Goal: Task Accomplishment & Management: Manage account settings

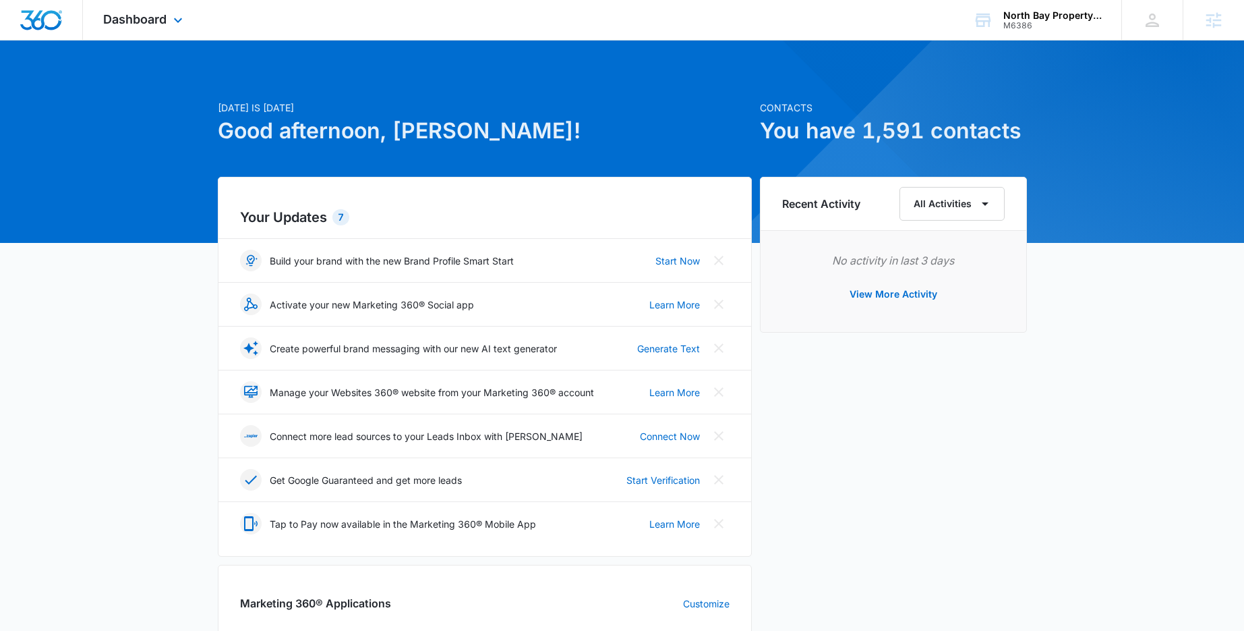
click at [193, 20] on div "Dashboard Apps Reputation Websites Forms CRM Email Social Payments POS Content …" at bounding box center [144, 20] width 123 height 40
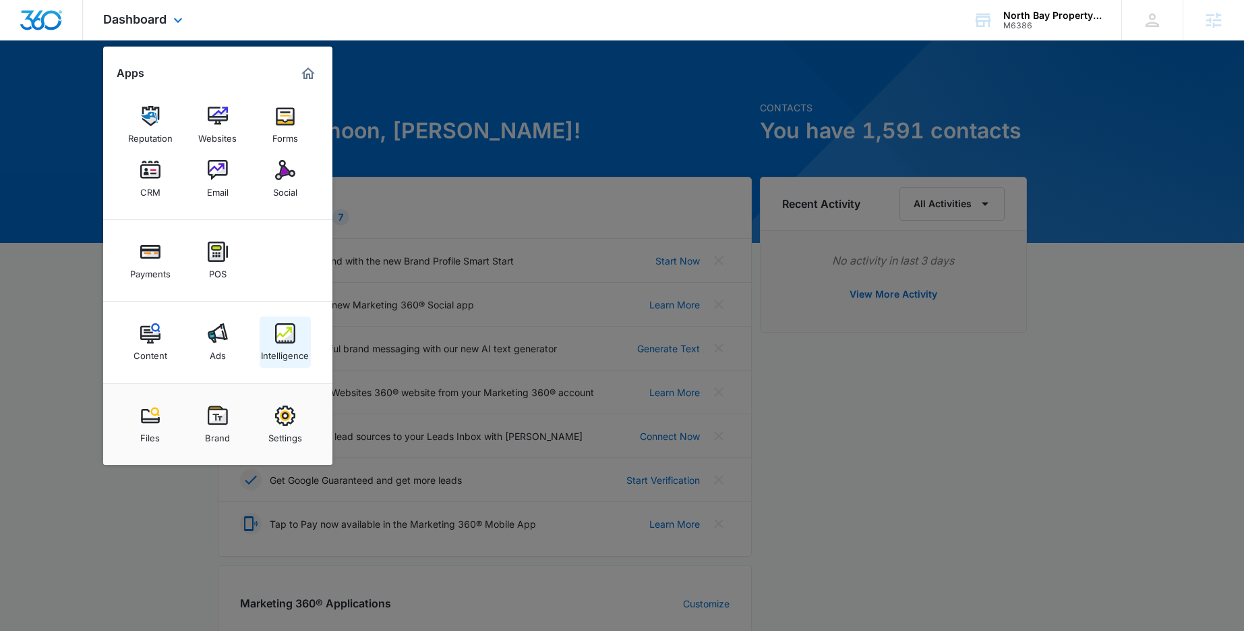
click at [281, 342] on img at bounding box center [285, 333] width 20 height 20
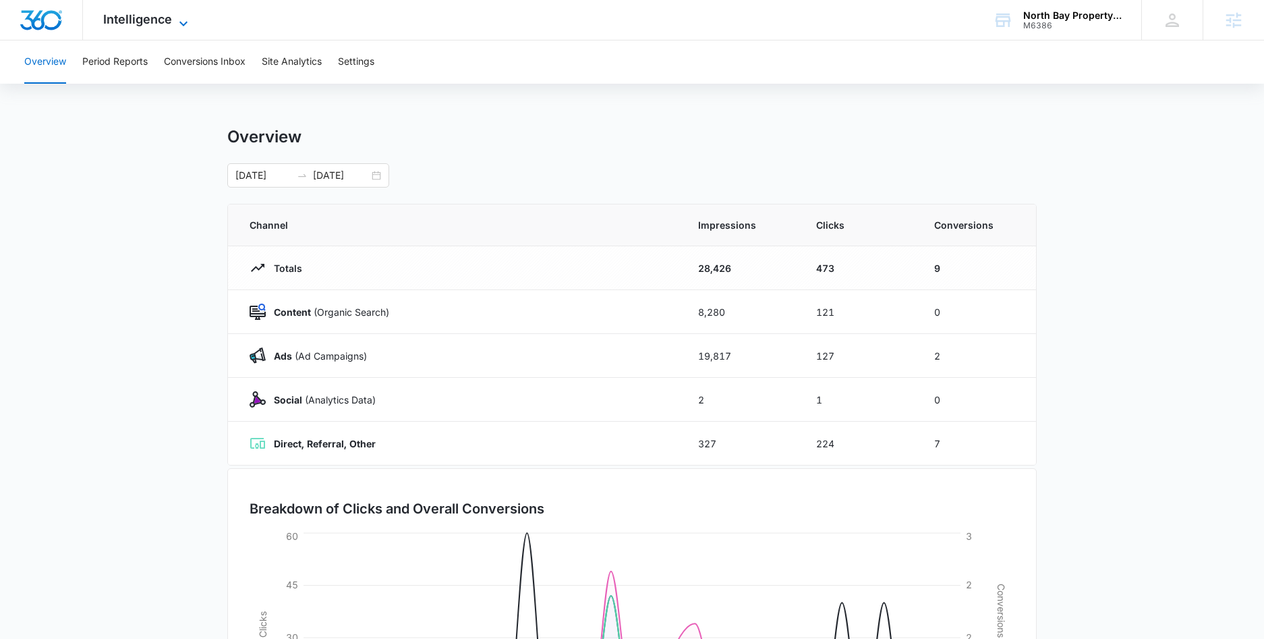
click at [165, 26] on span "Intelligence" at bounding box center [137, 19] width 69 height 14
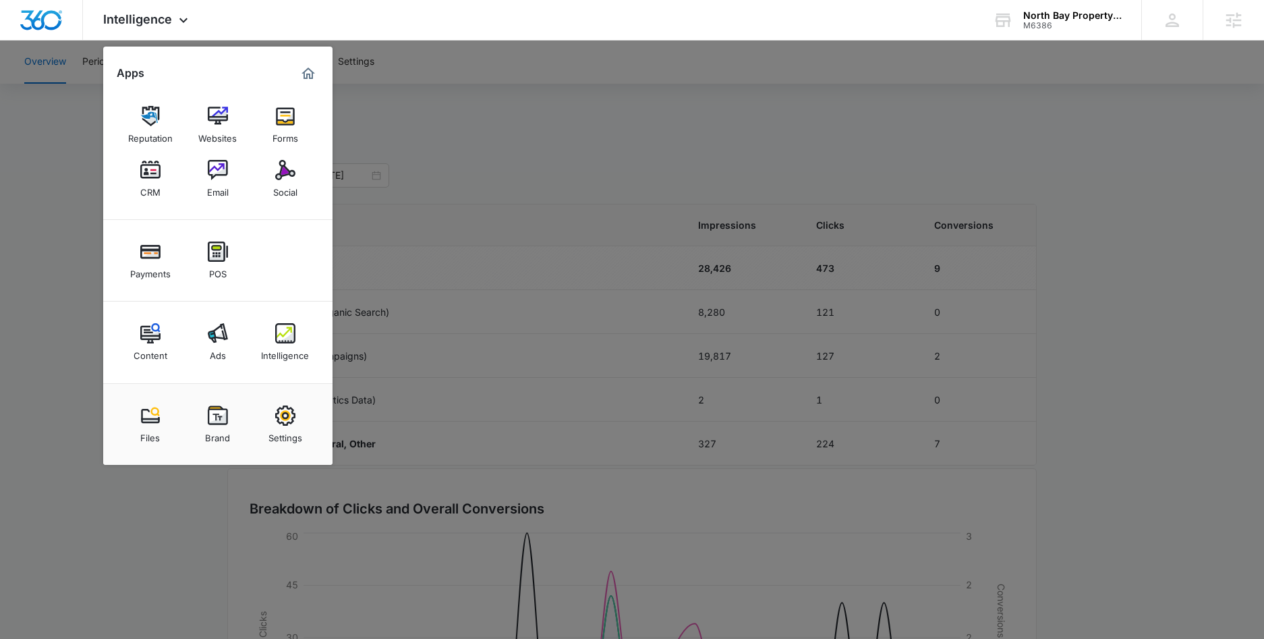
click at [36, 139] on div at bounding box center [632, 319] width 1264 height 639
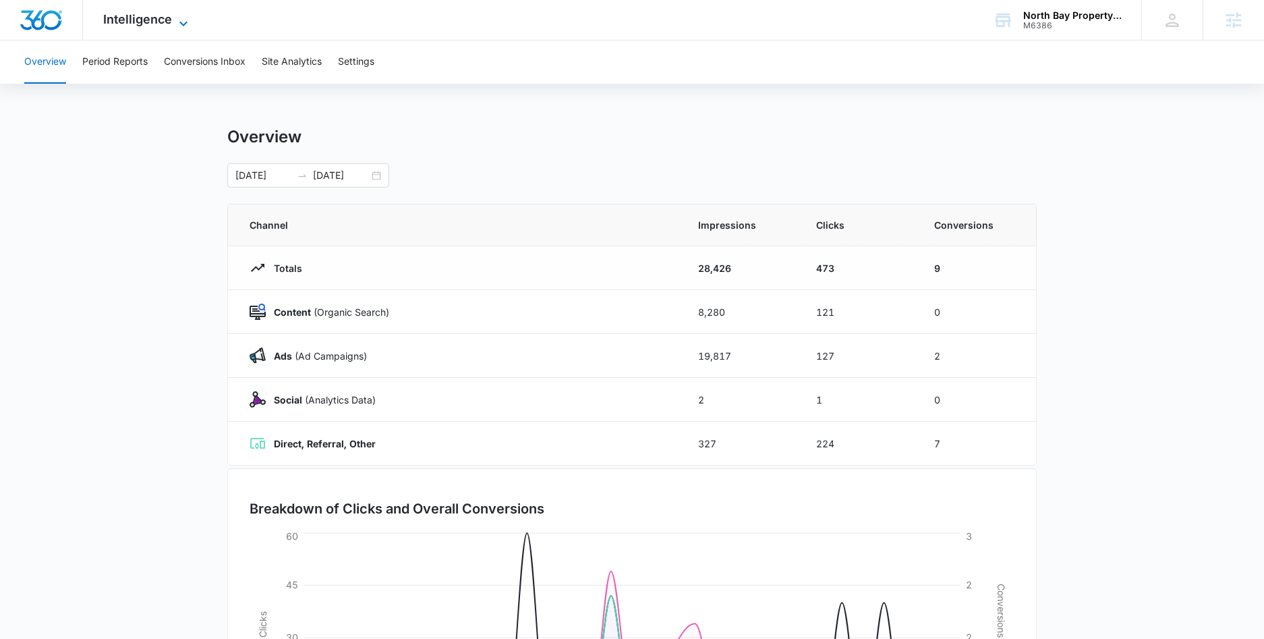
click at [175, 18] on icon at bounding box center [183, 24] width 16 height 16
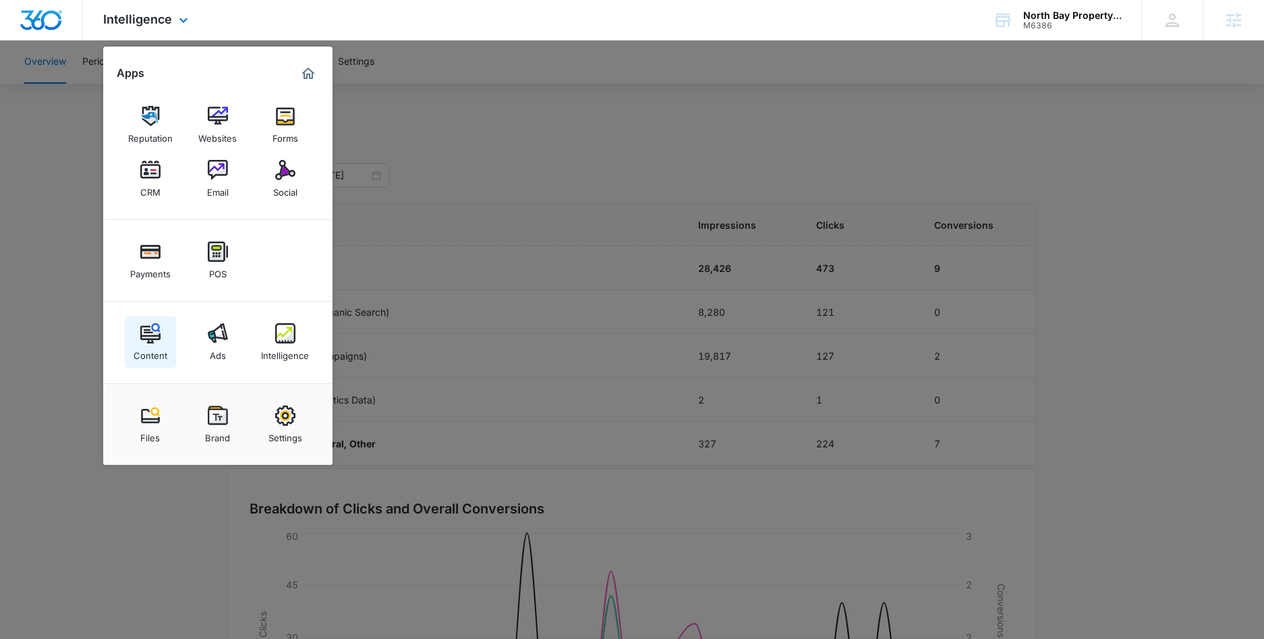
click at [163, 337] on link "Content" at bounding box center [150, 341] width 51 height 51
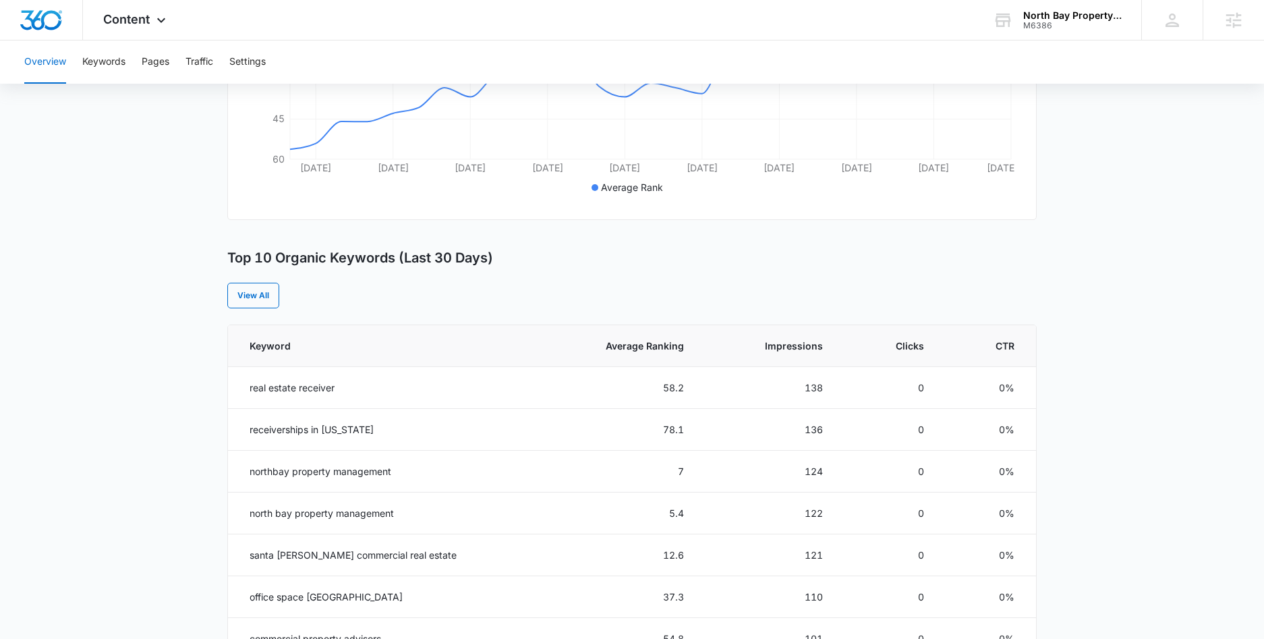
scroll to position [614, 0]
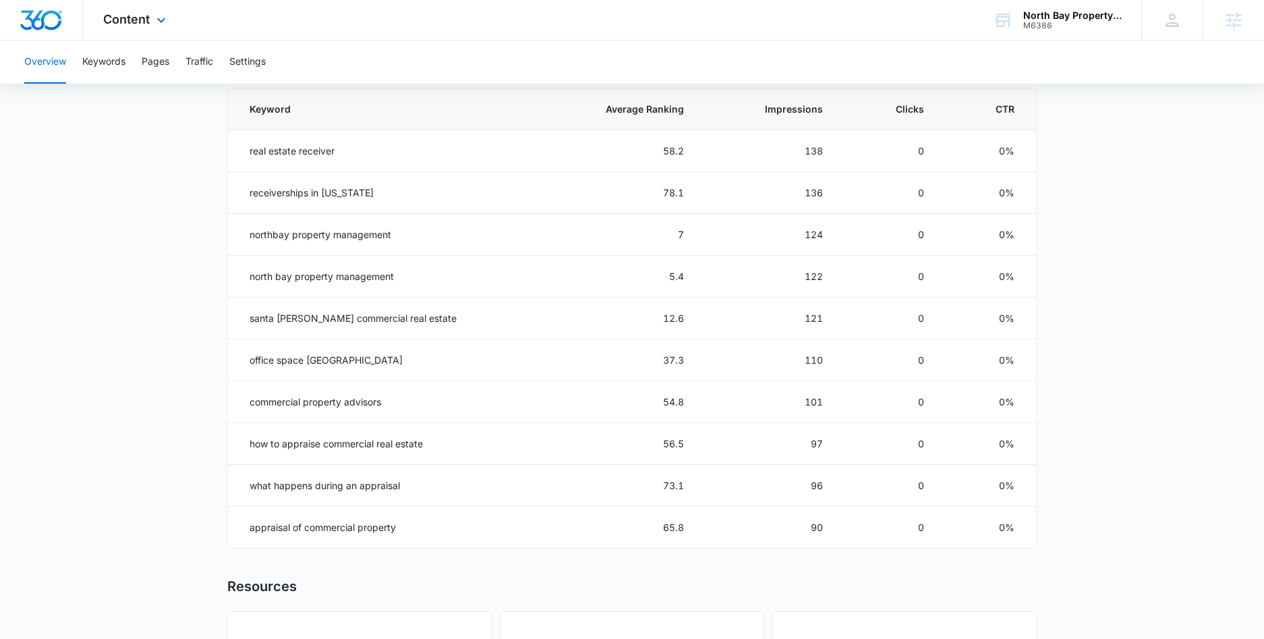
click at [173, 19] on div "Content Apps Reputation Websites Forms CRM Email Social Payments POS Content Ad…" at bounding box center [136, 20] width 107 height 40
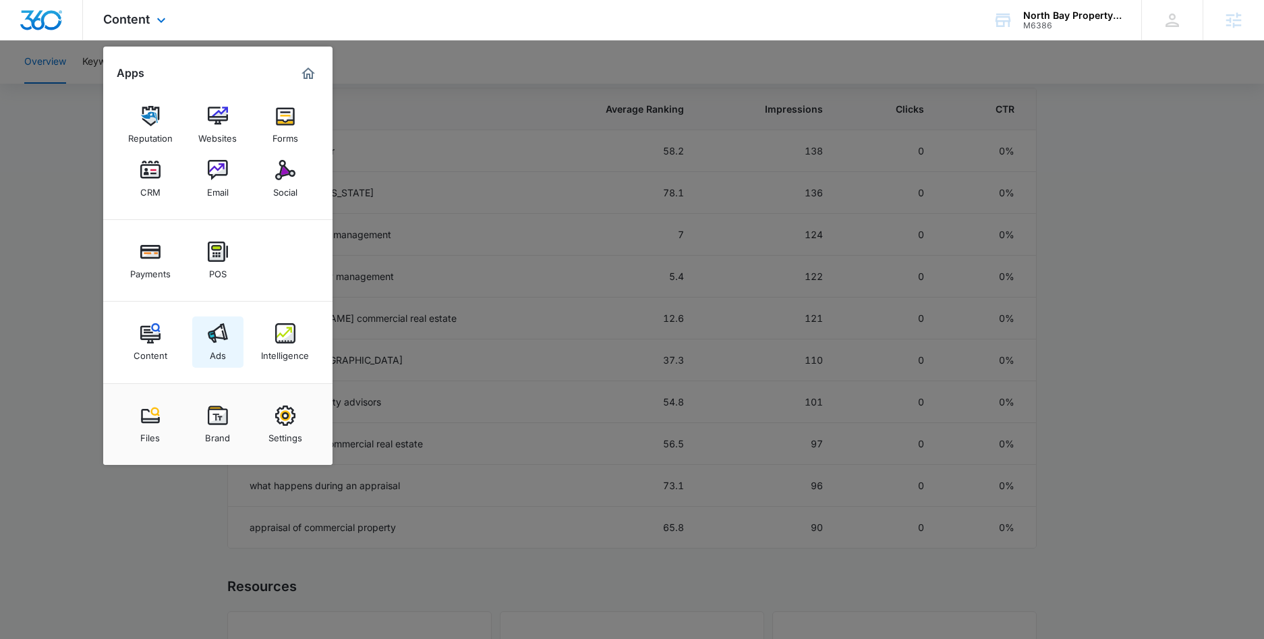
click at [209, 339] on img at bounding box center [218, 333] width 20 height 20
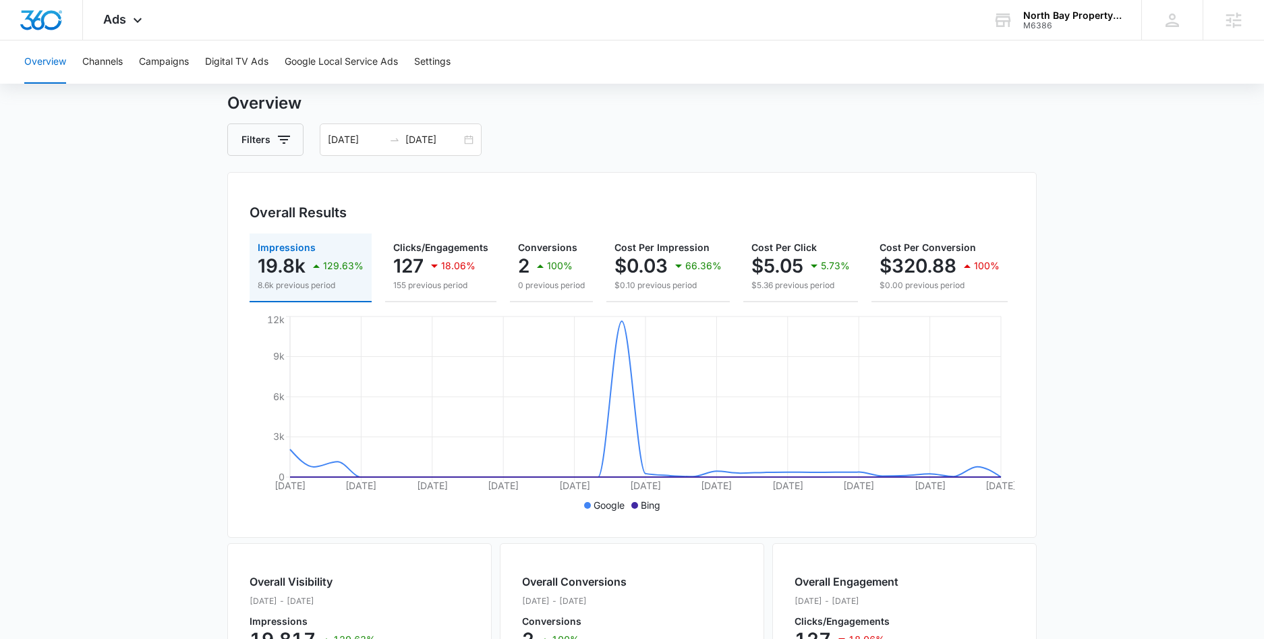
scroll to position [37, 0]
click at [466, 132] on div "[DATE] [DATE]" at bounding box center [401, 138] width 162 height 32
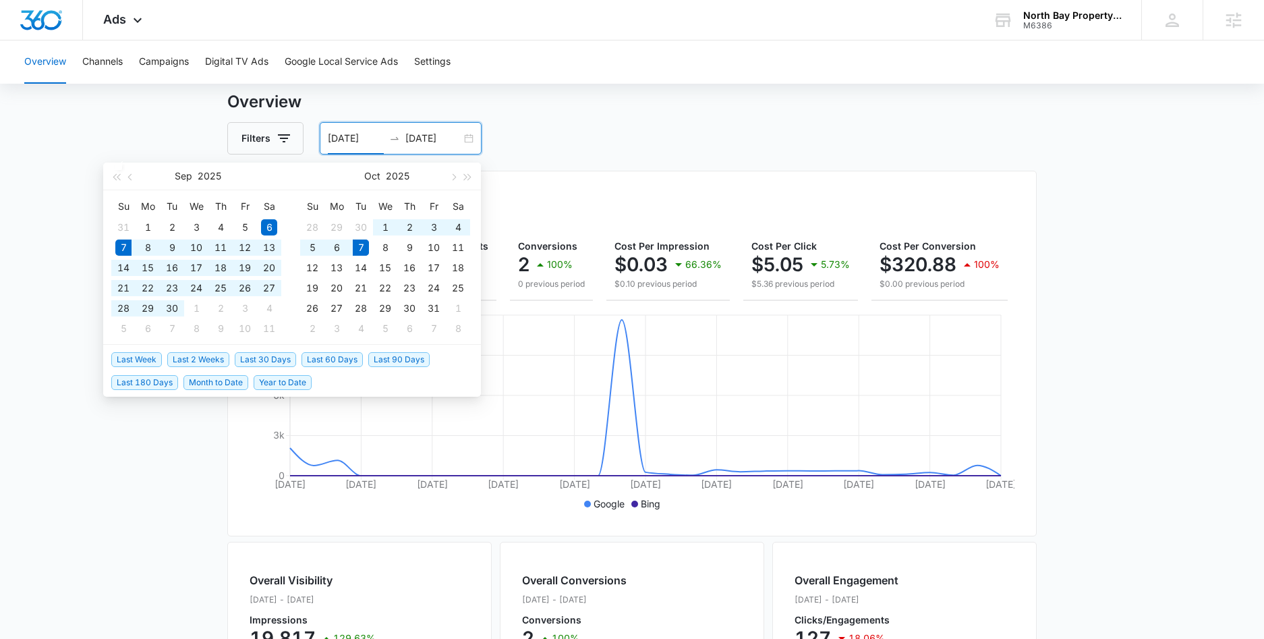
type input "[DATE]"
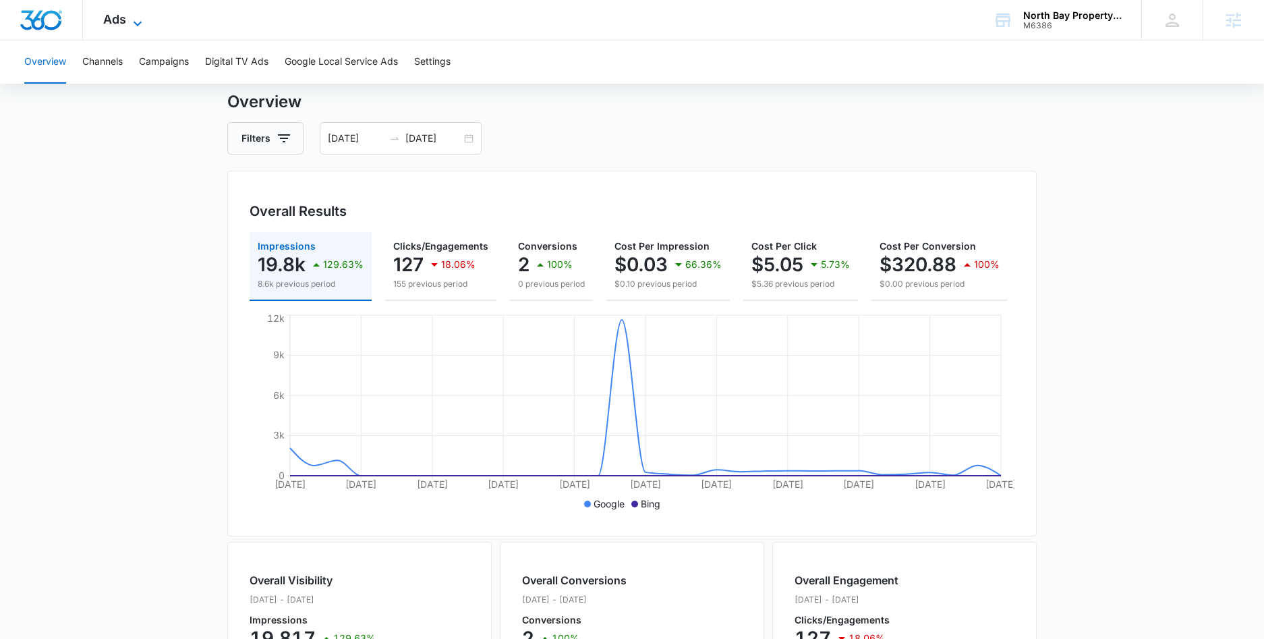
click at [133, 24] on icon at bounding box center [138, 24] width 16 height 16
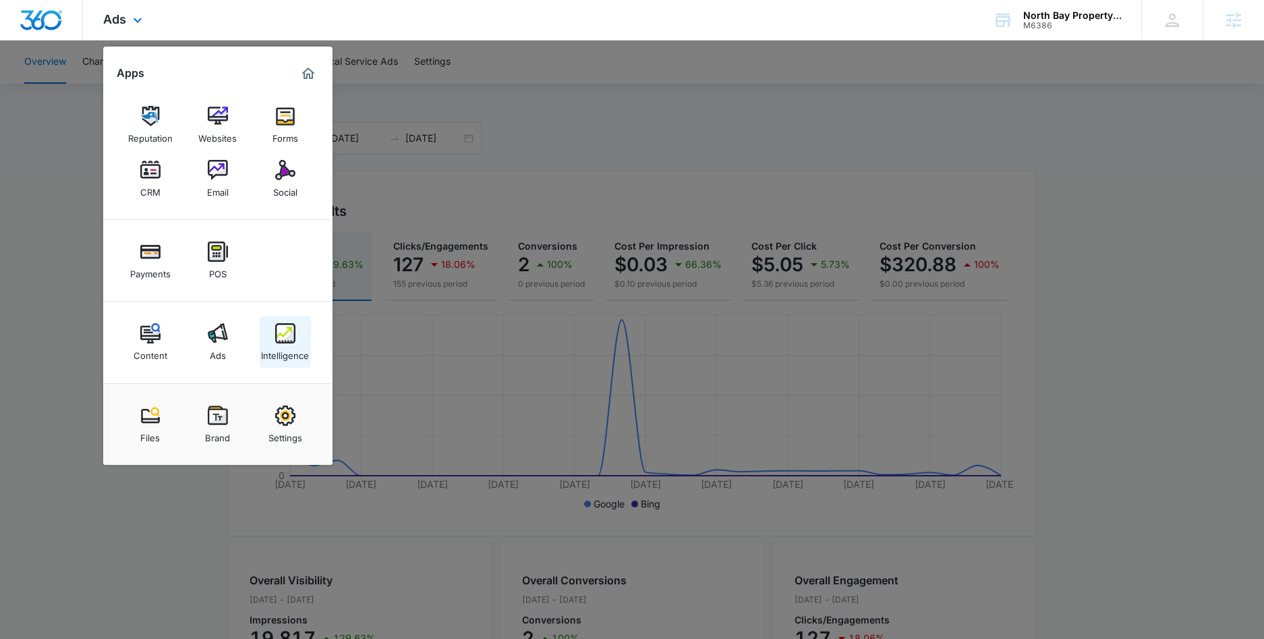
click at [290, 341] on img at bounding box center [285, 333] width 20 height 20
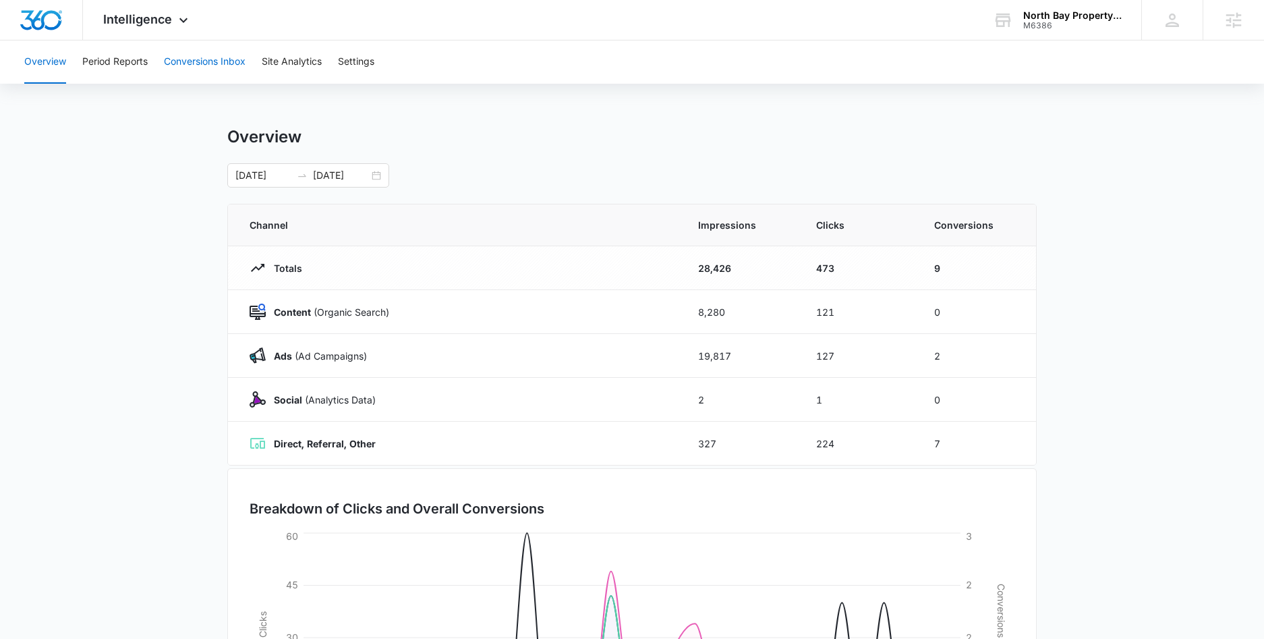
click at [185, 65] on button "Conversions Inbox" at bounding box center [205, 61] width 82 height 43
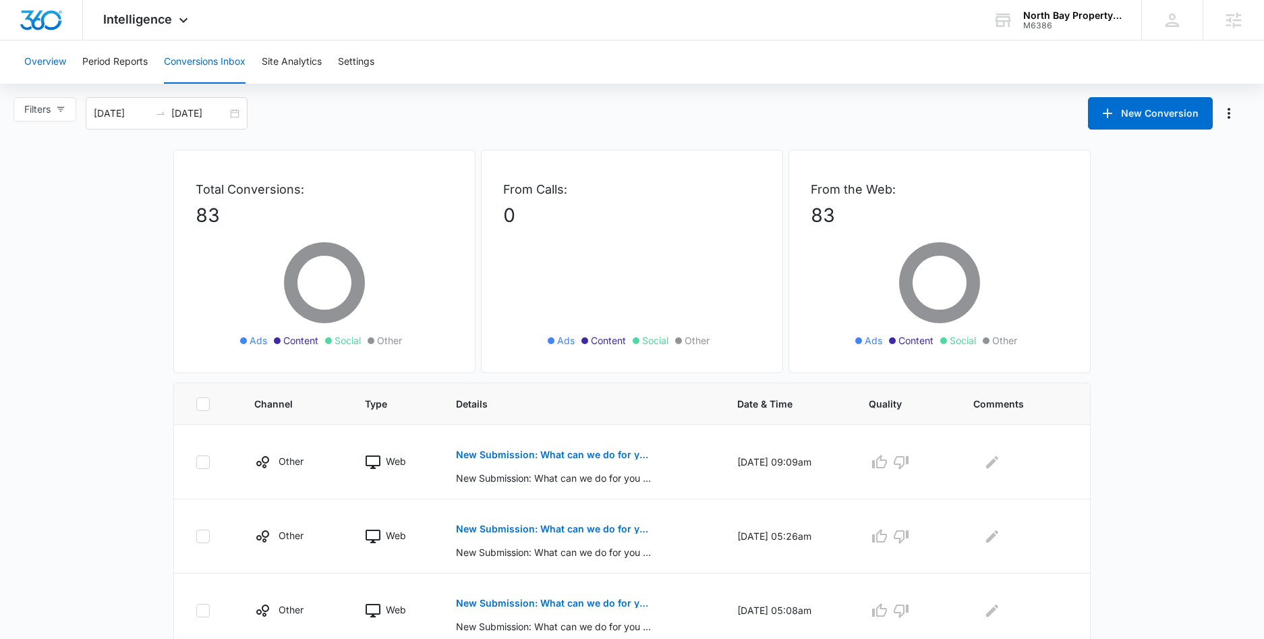
click at [45, 55] on button "Overview" at bounding box center [45, 61] width 42 height 43
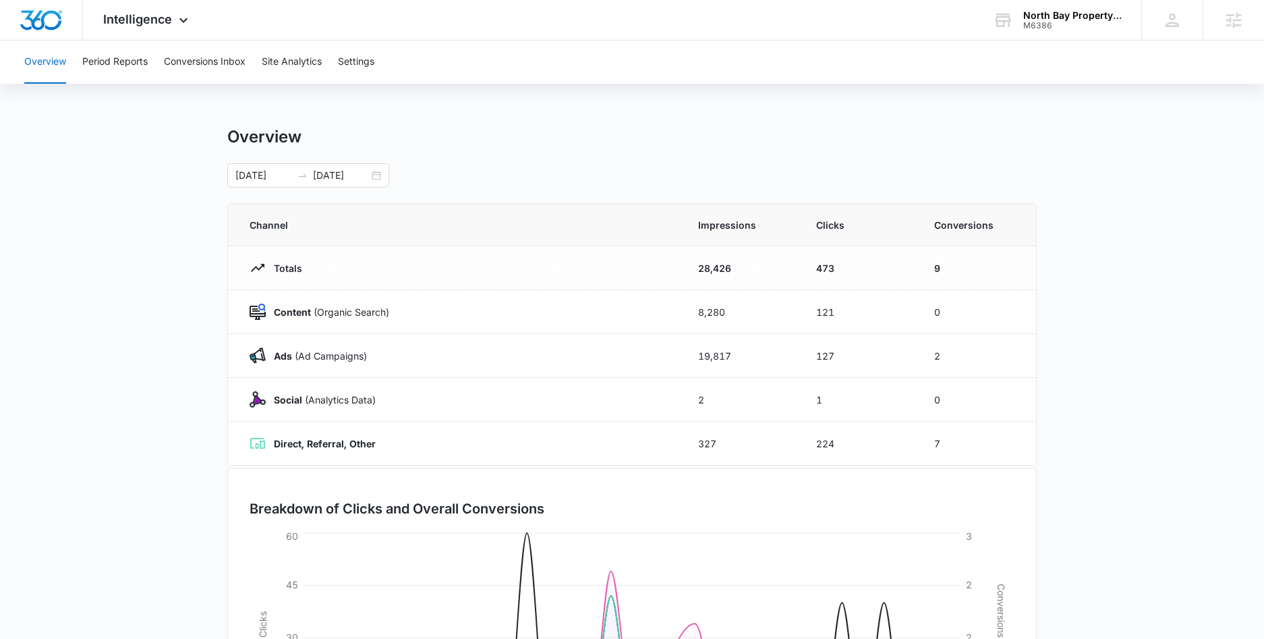
click at [159, 161] on main "Overview [DATE] [DATE] Channel Impressions Clicks Conversions Totals 28,426 473…" at bounding box center [632, 481] width 1264 height 708
click at [179, 18] on icon at bounding box center [183, 24] width 16 height 16
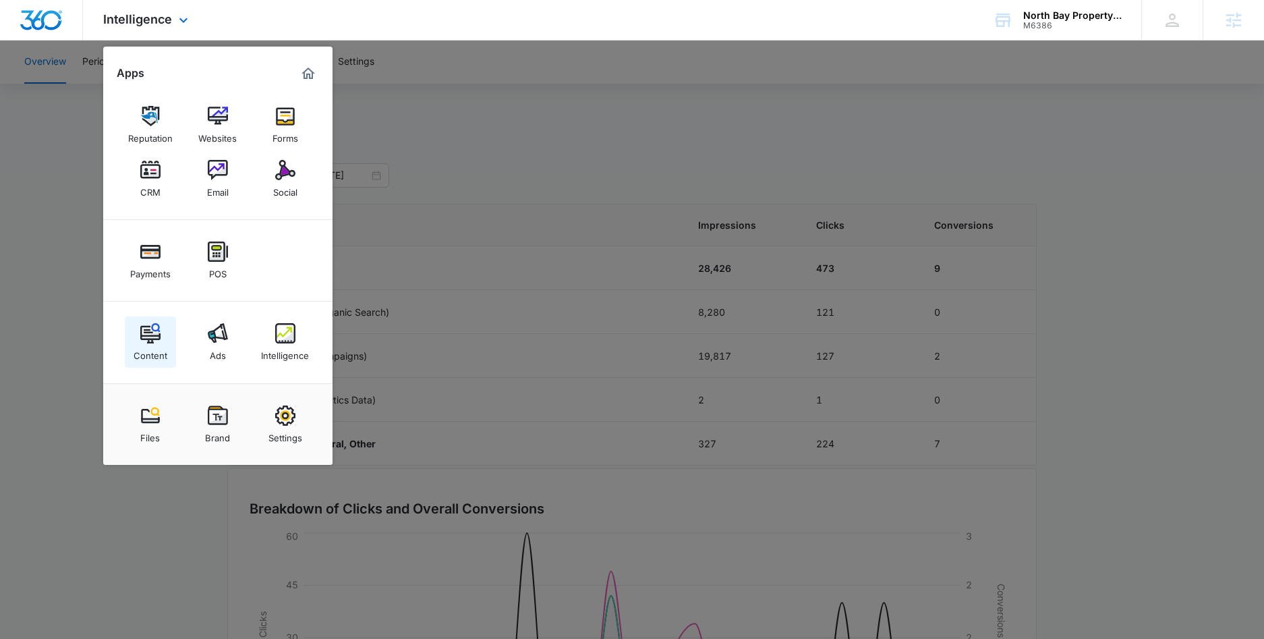
click at [149, 333] on img at bounding box center [150, 333] width 20 height 20
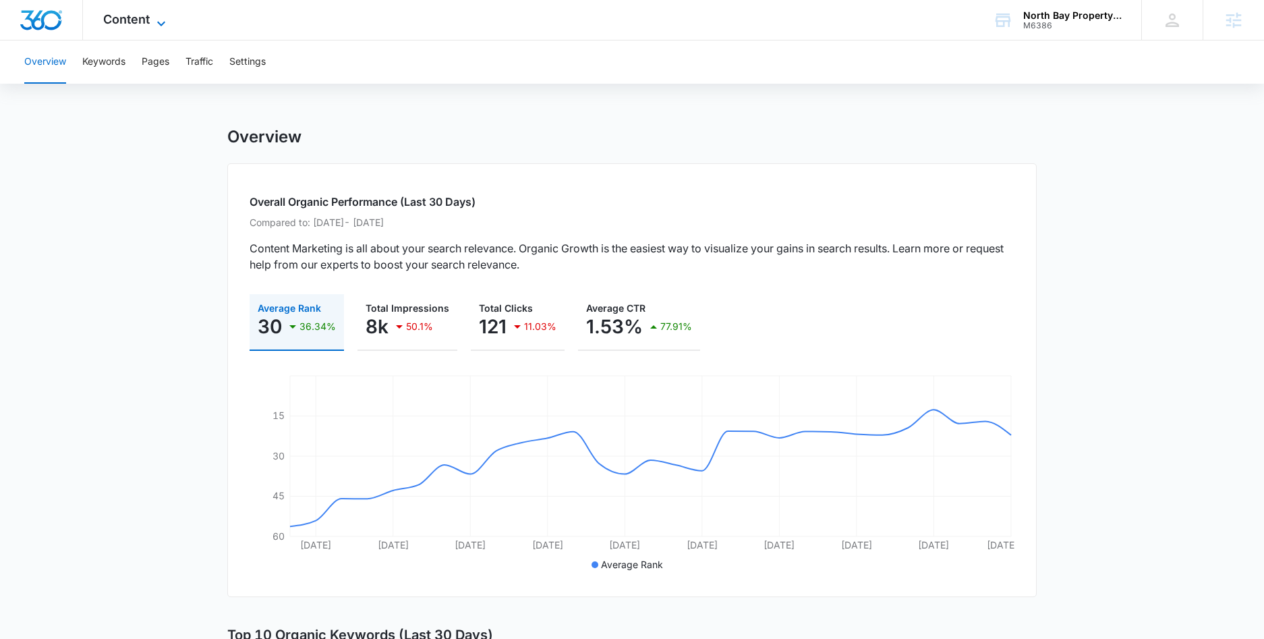
click at [131, 13] on span "Content" at bounding box center [126, 19] width 47 height 14
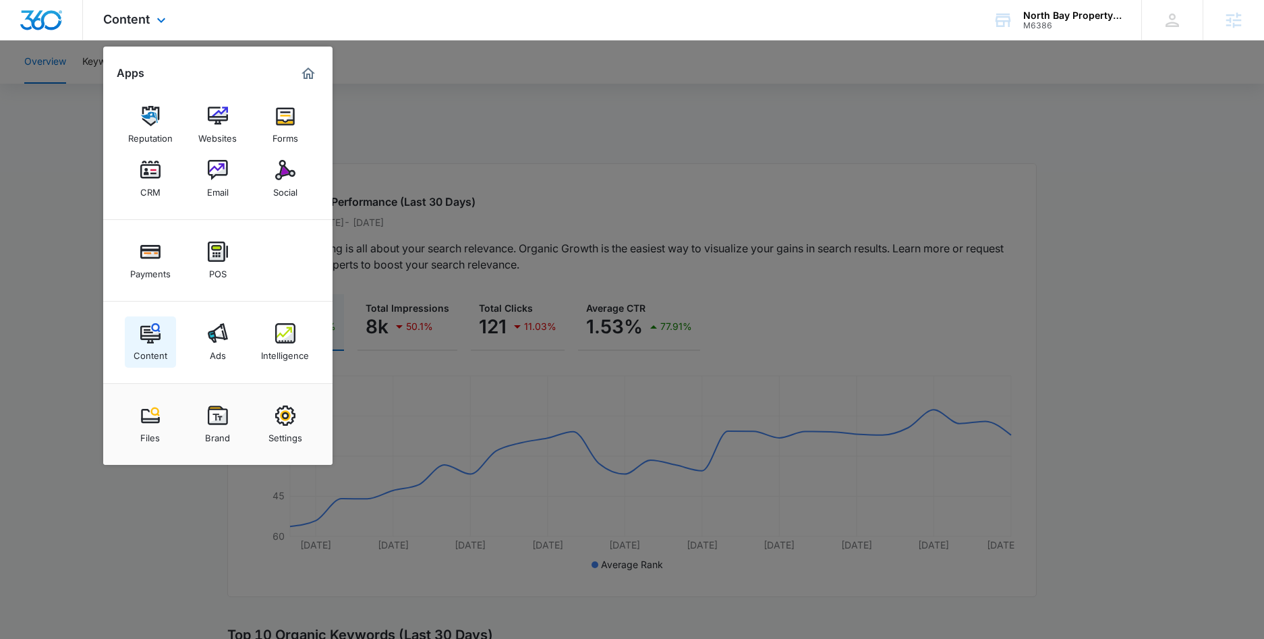
click at [150, 336] on img at bounding box center [150, 333] width 20 height 20
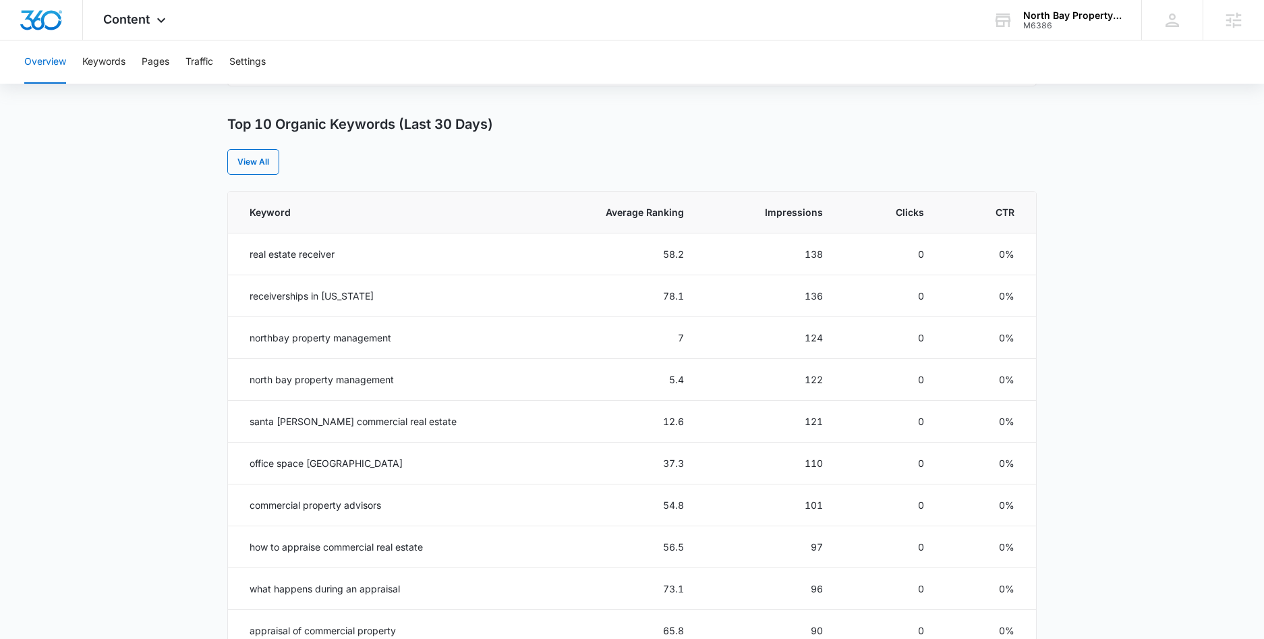
scroll to position [523, 0]
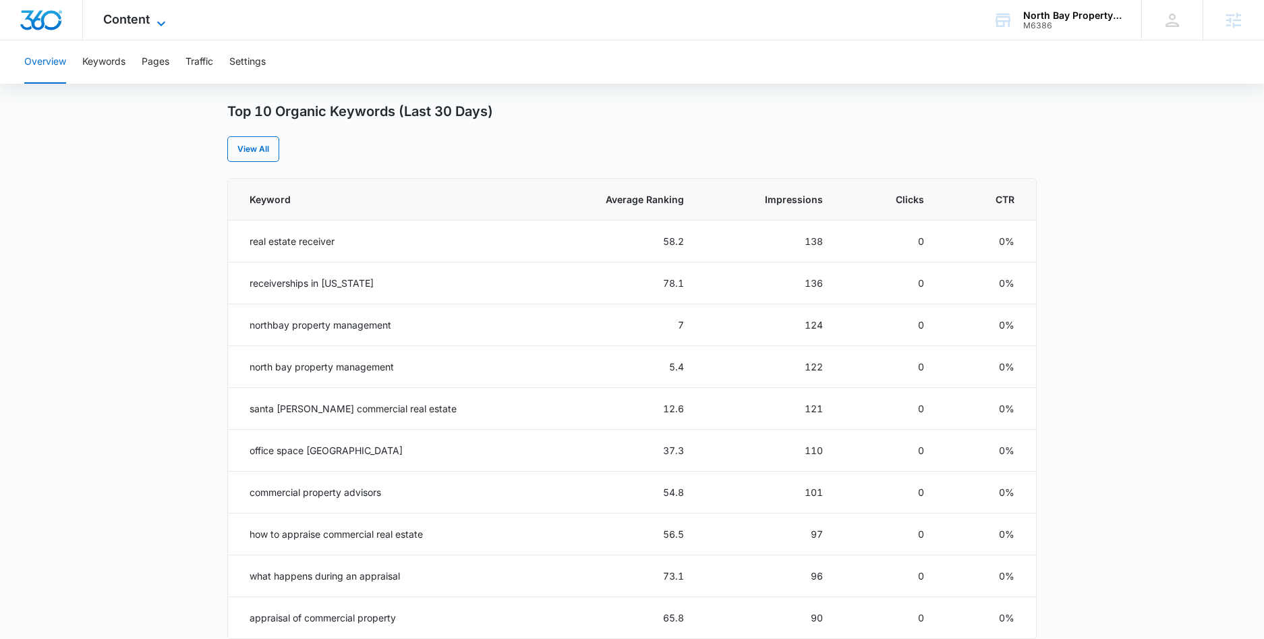
click at [153, 24] on icon at bounding box center [161, 24] width 16 height 16
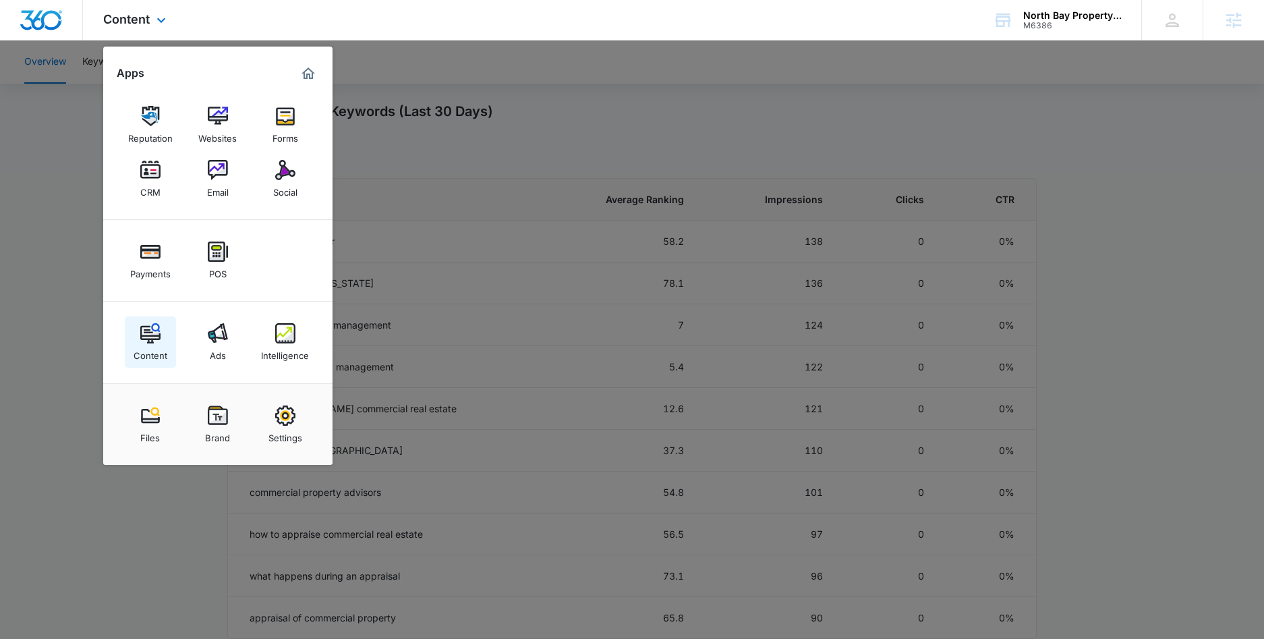
click at [150, 335] on img at bounding box center [150, 333] width 20 height 20
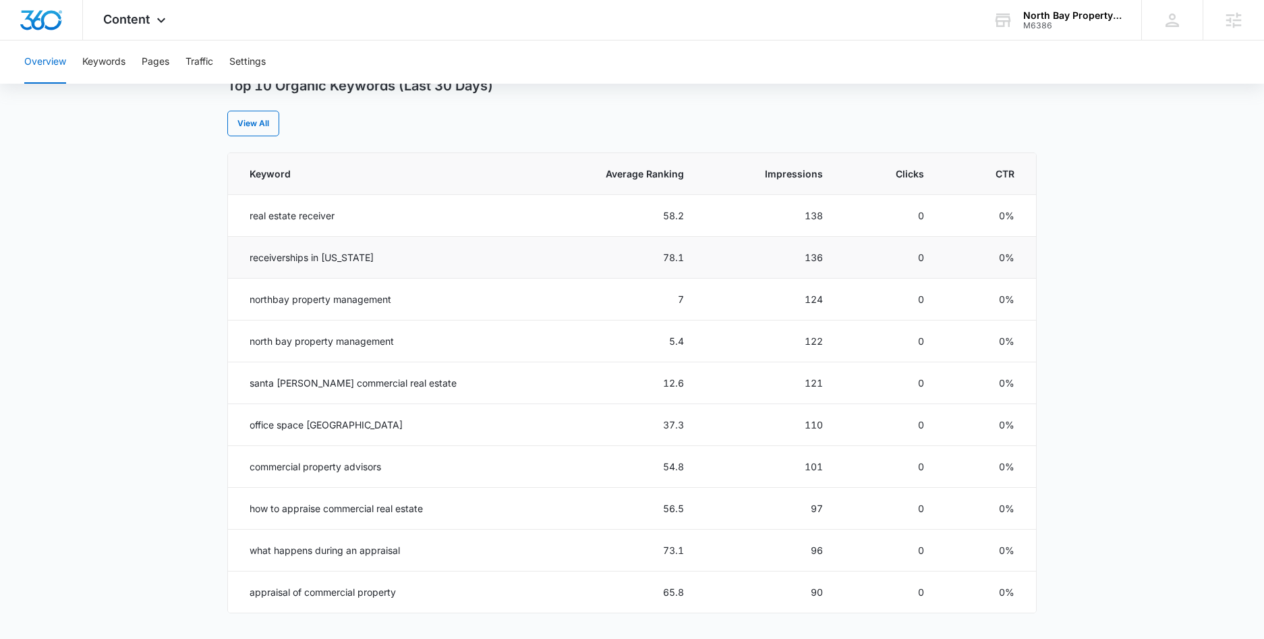
scroll to position [571, 0]
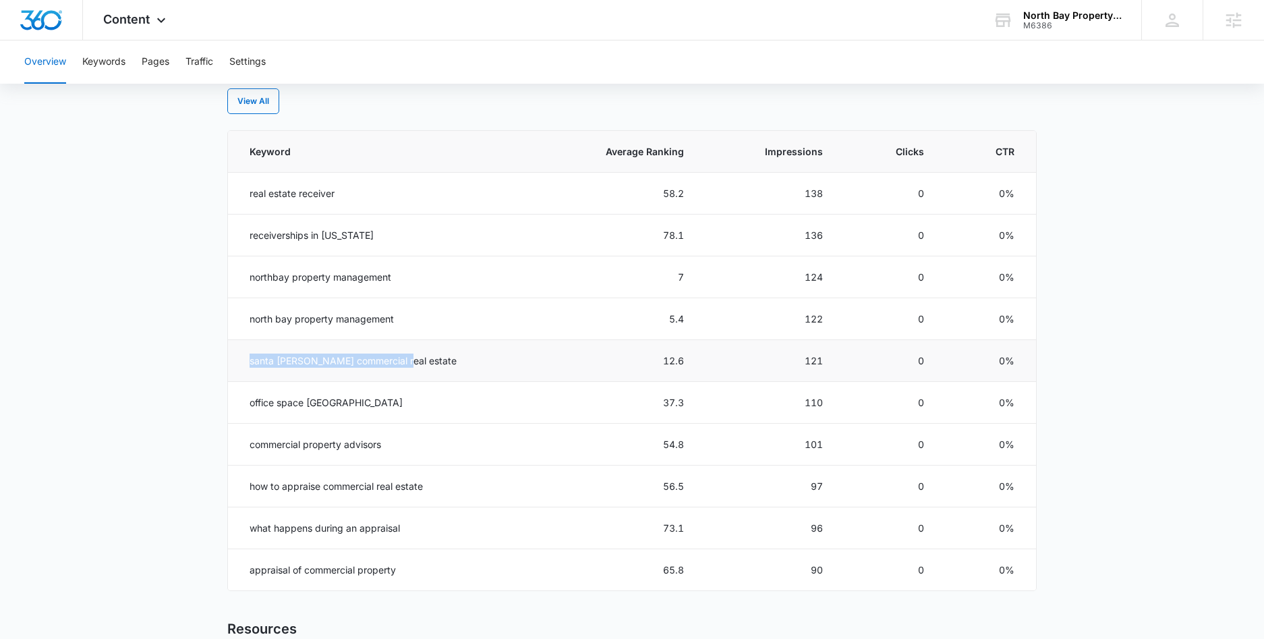
drag, startPoint x: 250, startPoint y: 359, endPoint x: 395, endPoint y: 355, distance: 145.1
click at [395, 355] on td "santa [PERSON_NAME] commercial real estate" at bounding box center [382, 361] width 308 height 42
click at [401, 355] on td "santa [PERSON_NAME] commercial real estate" at bounding box center [382, 361] width 308 height 42
drag, startPoint x: 250, startPoint y: 359, endPoint x: 408, endPoint y: 361, distance: 157.8
click at [408, 361] on td "santa [PERSON_NAME] commercial real estate" at bounding box center [382, 361] width 308 height 42
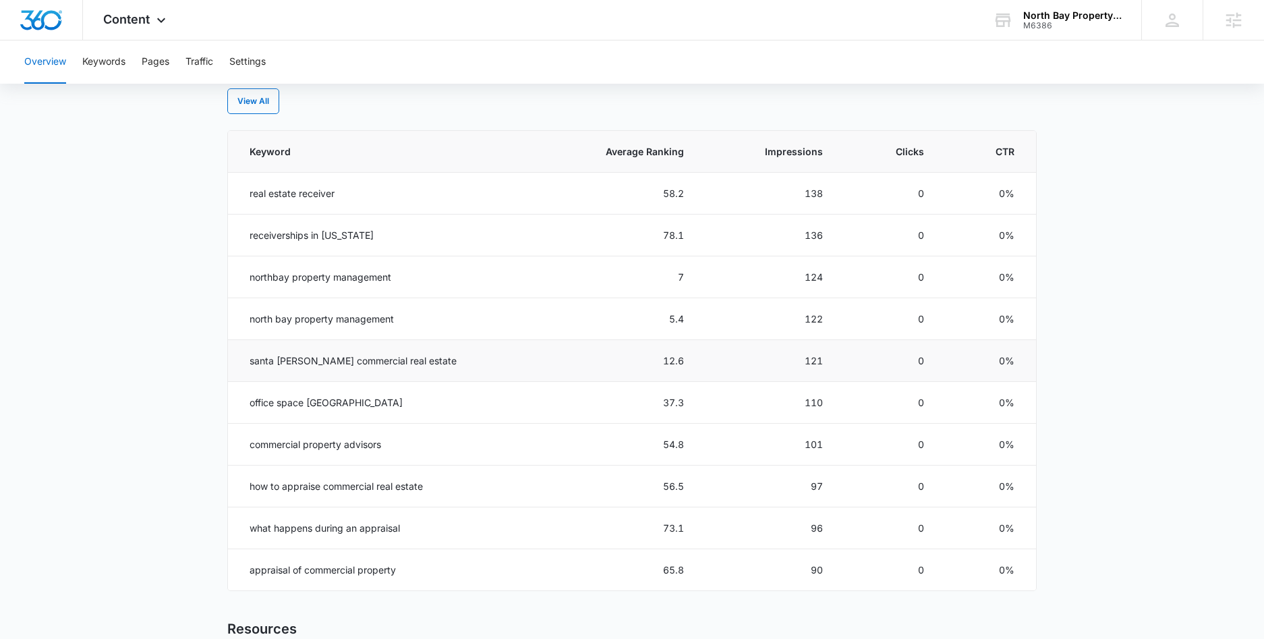
click at [409, 361] on td "santa [PERSON_NAME] commercial real estate" at bounding box center [382, 361] width 308 height 42
drag, startPoint x: 641, startPoint y: 361, endPoint x: 685, endPoint y: 354, distance: 44.4
click at [685, 354] on tr "santa [PERSON_NAME] commercial real estate 12.6 121 0 0%" at bounding box center [632, 361] width 808 height 42
drag, startPoint x: 412, startPoint y: 362, endPoint x: 235, endPoint y: 363, distance: 176.7
click at [235, 363] on td "santa [PERSON_NAME] commercial real estate" at bounding box center [382, 361] width 308 height 42
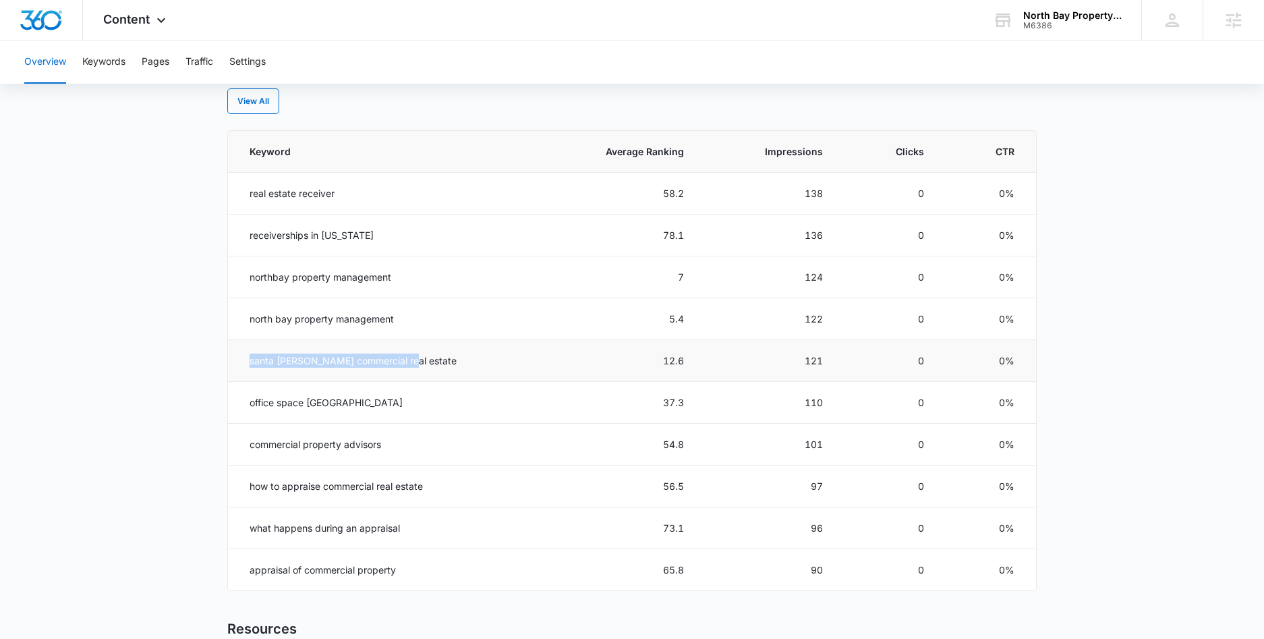
drag, startPoint x: 246, startPoint y: 361, endPoint x: 401, endPoint y: 357, distance: 155.2
click at [401, 357] on td "santa [PERSON_NAME] commercial real estate" at bounding box center [382, 361] width 308 height 42
click at [416, 358] on td "santa [PERSON_NAME] commercial real estate" at bounding box center [382, 361] width 308 height 42
drag, startPoint x: 639, startPoint y: 365, endPoint x: 695, endPoint y: 362, distance: 55.4
click at [695, 362] on tr "santa [PERSON_NAME] commercial real estate 12.6 121 0 0%" at bounding box center [632, 361] width 808 height 42
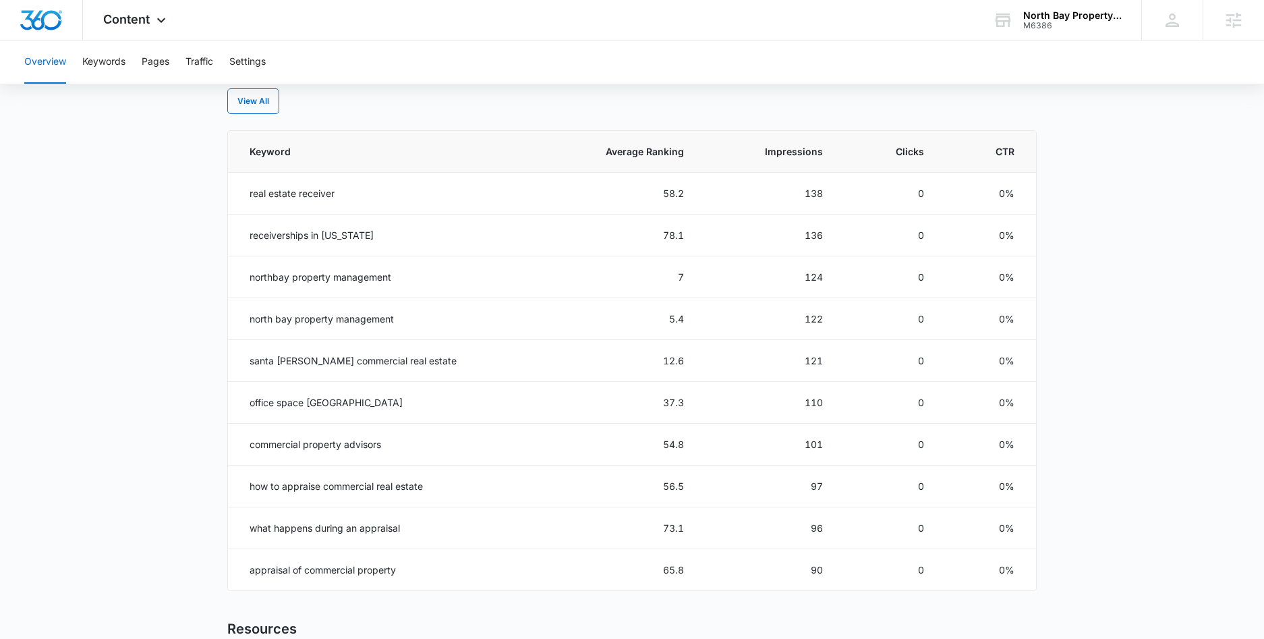
click at [584, 111] on div "View All" at bounding box center [631, 101] width 809 height 26
click at [155, 20] on icon at bounding box center [161, 24] width 16 height 16
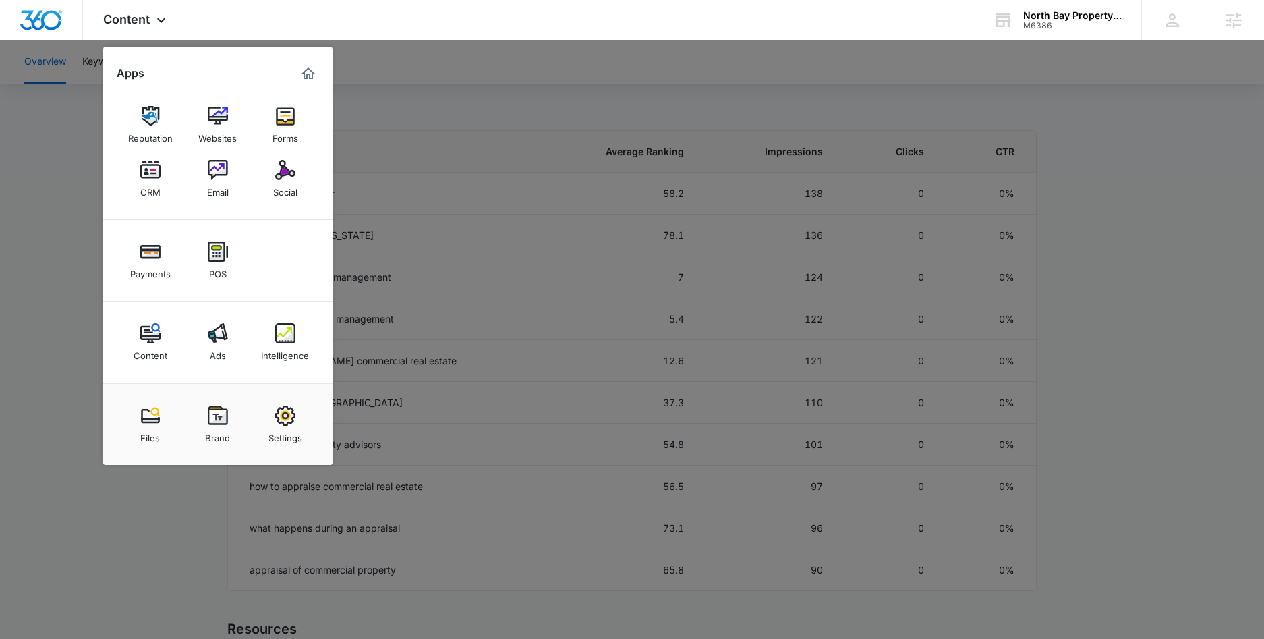
click at [484, 74] on div at bounding box center [632, 319] width 1264 height 639
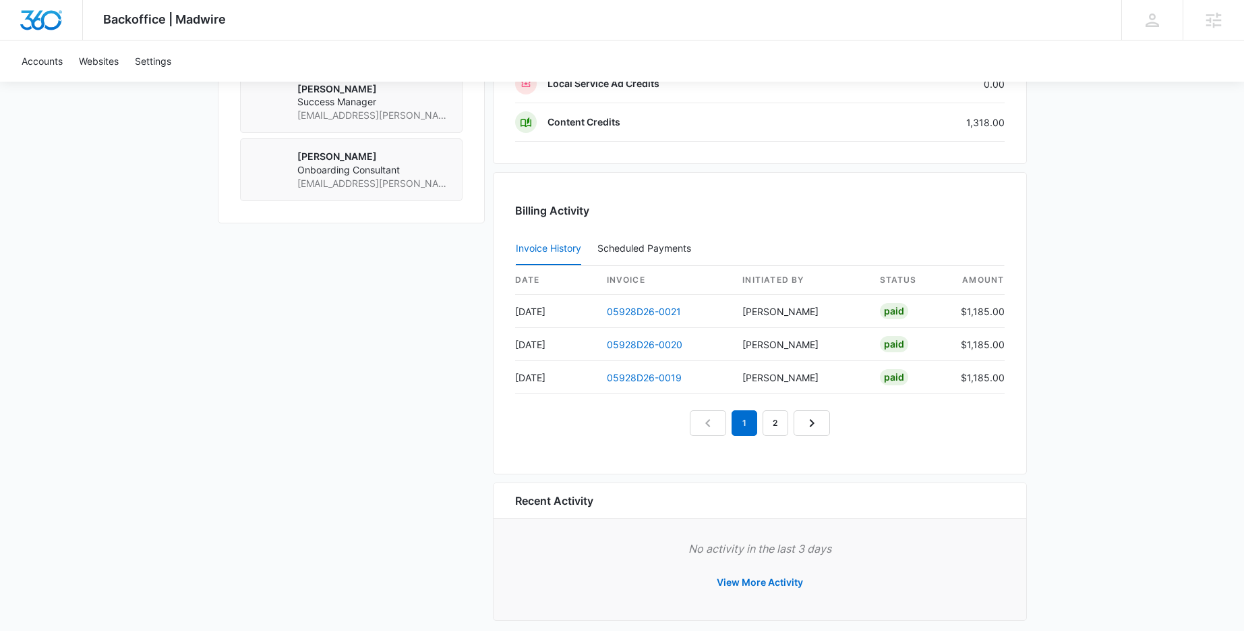
scroll to position [1206, 0]
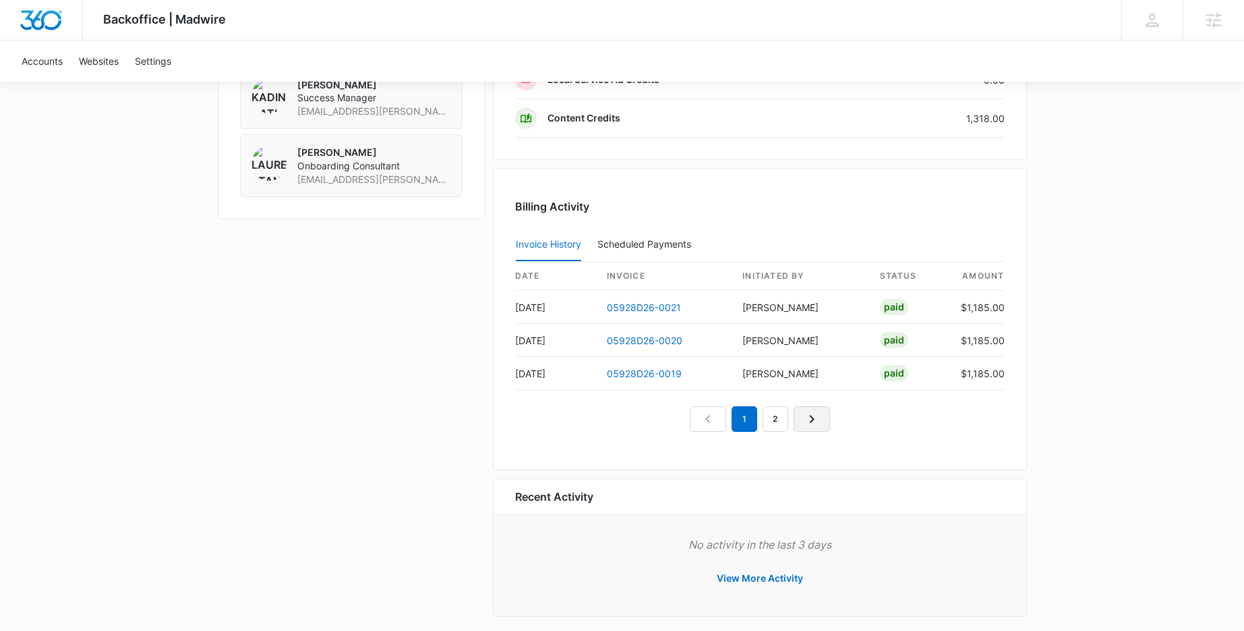
click at [805, 420] on icon "Next Page" at bounding box center [812, 419] width 16 height 16
click at [824, 418] on icon "Next Page" at bounding box center [827, 419] width 16 height 16
click at [842, 422] on icon "Next Page" at bounding box center [843, 419] width 16 height 16
click at [852, 419] on icon "Next Page" at bounding box center [859, 419] width 16 height 16
click at [871, 426] on icon "Next Page" at bounding box center [874, 419] width 16 height 16
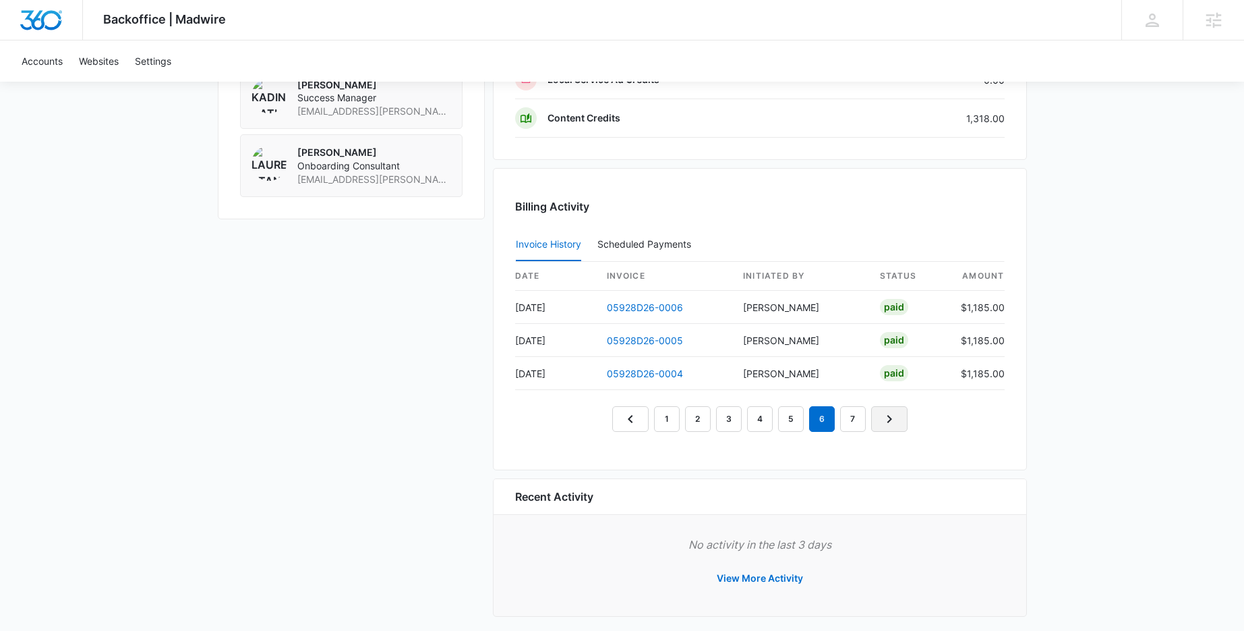
click at [882, 420] on icon "Next Page" at bounding box center [890, 419] width 16 height 16
click at [892, 418] on nav "1 2 3 4 5 6 7" at bounding box center [759, 419] width 295 height 26
click at [892, 413] on nav "1 2 3 4 5 6 7" at bounding box center [759, 419] width 295 height 26
click at [894, 418] on nav "1 2 3 4 5 6 7" at bounding box center [759, 419] width 295 height 26
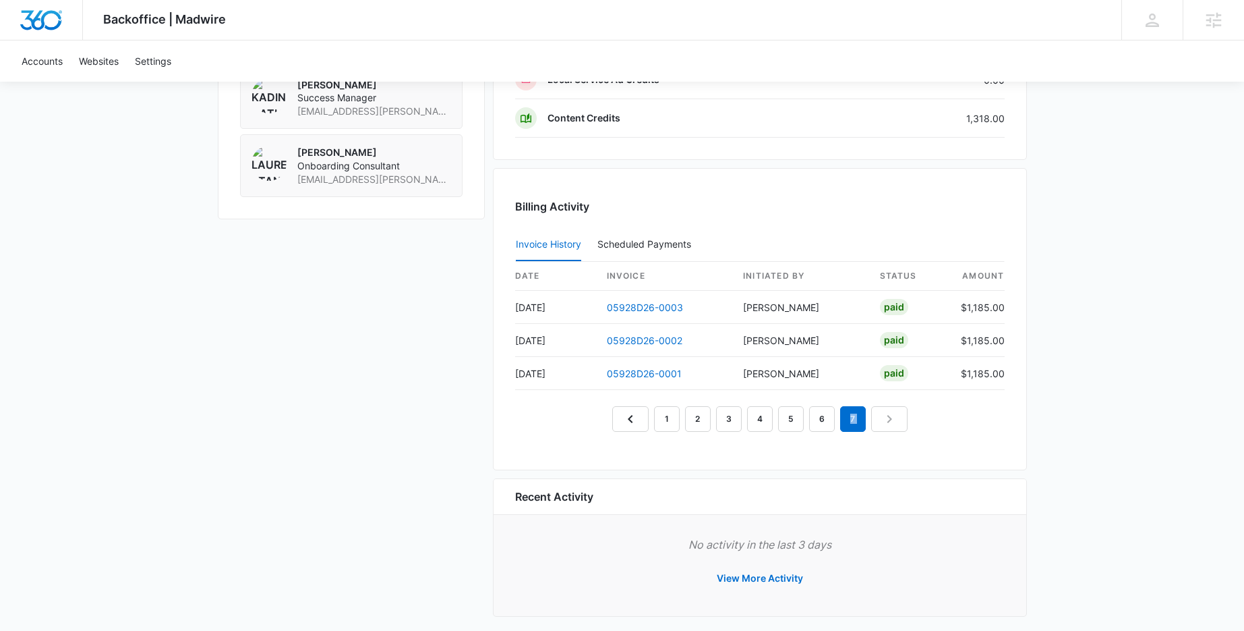
click at [894, 418] on nav "1 2 3 4 5 6 7" at bounding box center [759, 419] width 295 height 26
click at [851, 442] on div "Billing Activity Invoice History Scheduled Payments 0 date invoice Initiated By…" at bounding box center [760, 319] width 534 height 302
click at [853, 424] on em "7" at bounding box center [853, 419] width 26 height 26
click at [877, 421] on nav "1 2 3 4 5 6 7" at bounding box center [759, 419] width 295 height 26
click at [676, 424] on link "1" at bounding box center [667, 419] width 26 height 26
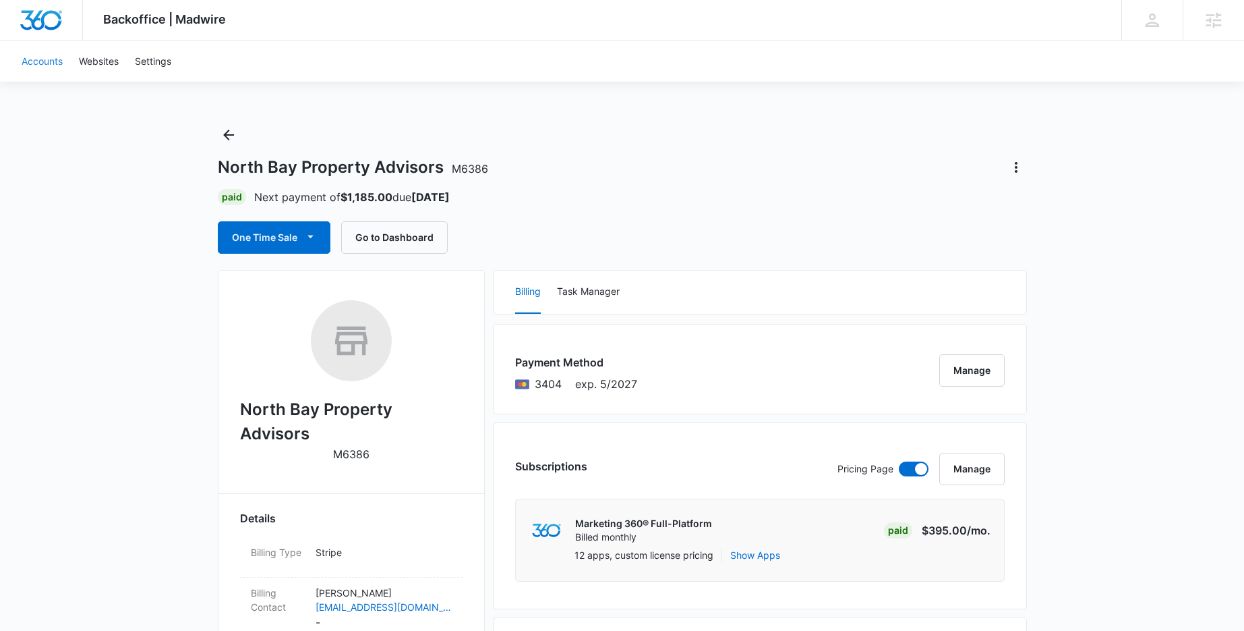
scroll to position [0, 0]
